Goal: Information Seeking & Learning: Learn about a topic

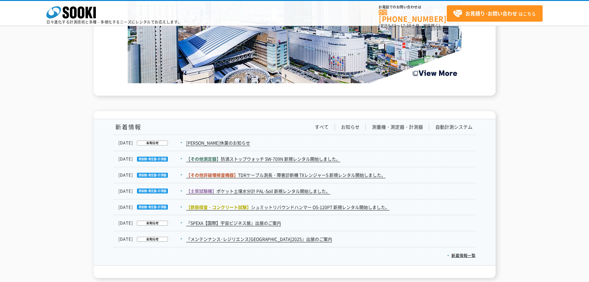
scroll to position [1015, 0]
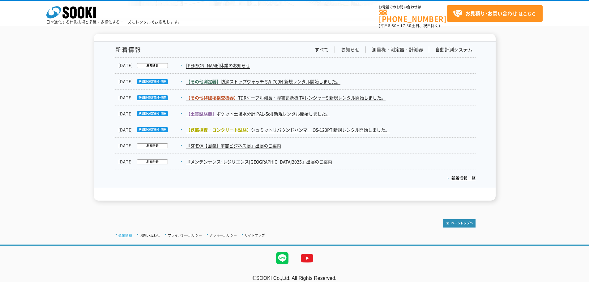
click at [127, 233] on link "企業情報" at bounding box center [125, 235] width 14 height 4
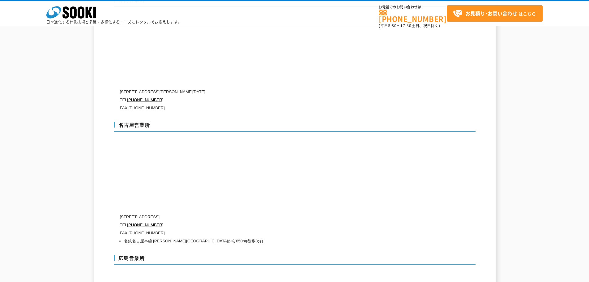
scroll to position [2225, 0]
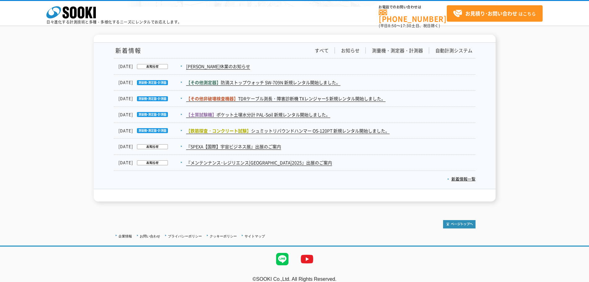
scroll to position [1015, 0]
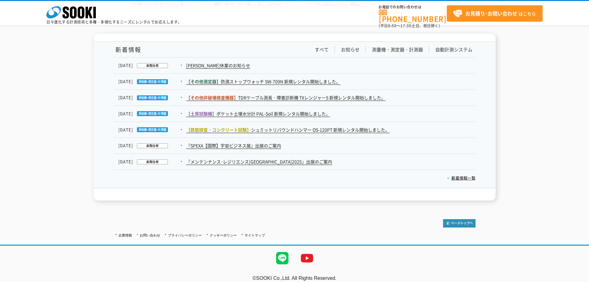
click at [129, 232] on li "企業情報" at bounding box center [123, 235] width 17 height 6
click at [129, 233] on link "企業情報" at bounding box center [125, 235] width 14 height 4
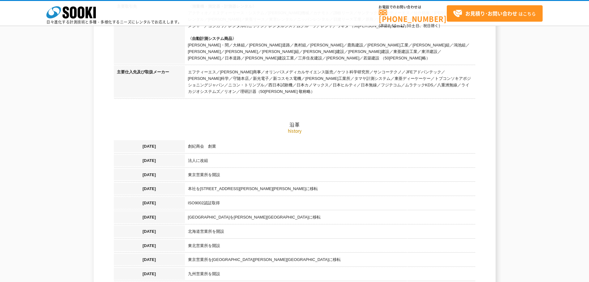
scroll to position [494, 0]
